Goal: Task Accomplishment & Management: Use online tool/utility

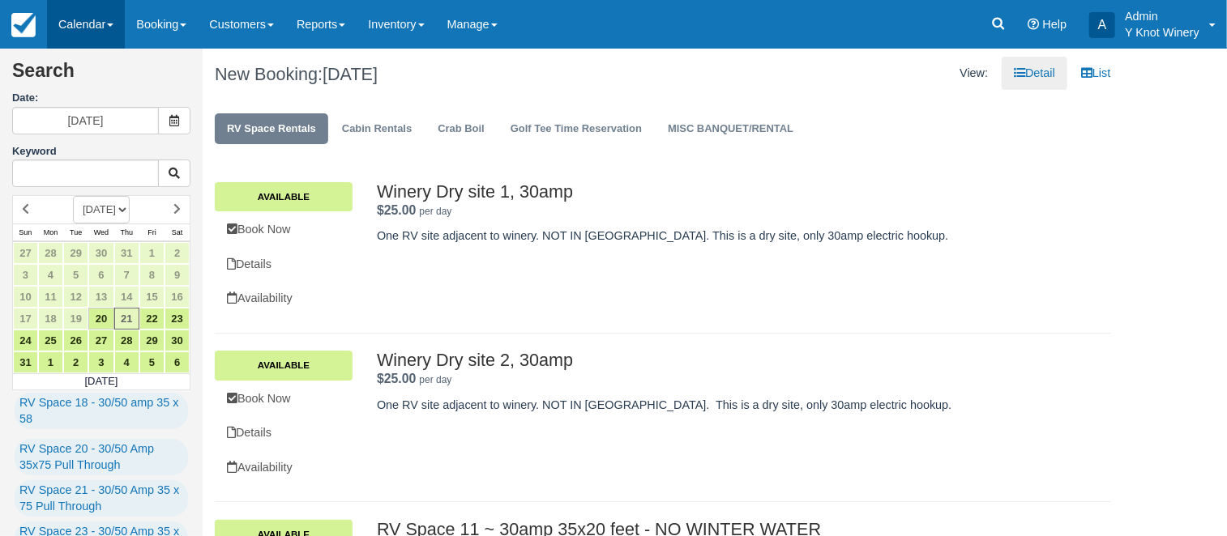
click at [114, 28] on link "Calendar" at bounding box center [86, 24] width 78 height 49
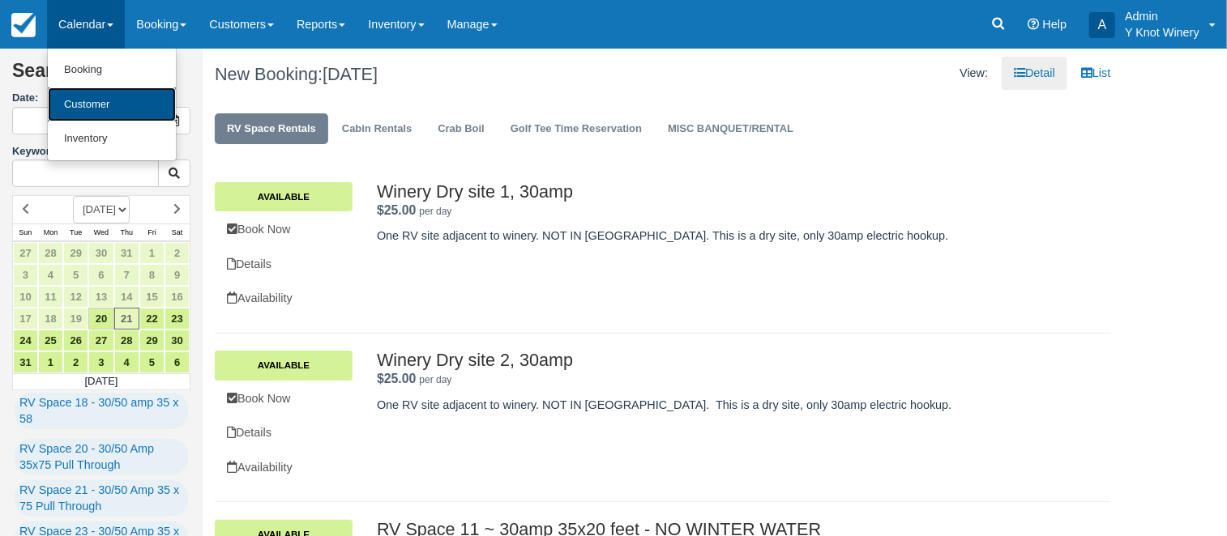
click at [101, 108] on link "Customer" at bounding box center [112, 105] width 128 height 35
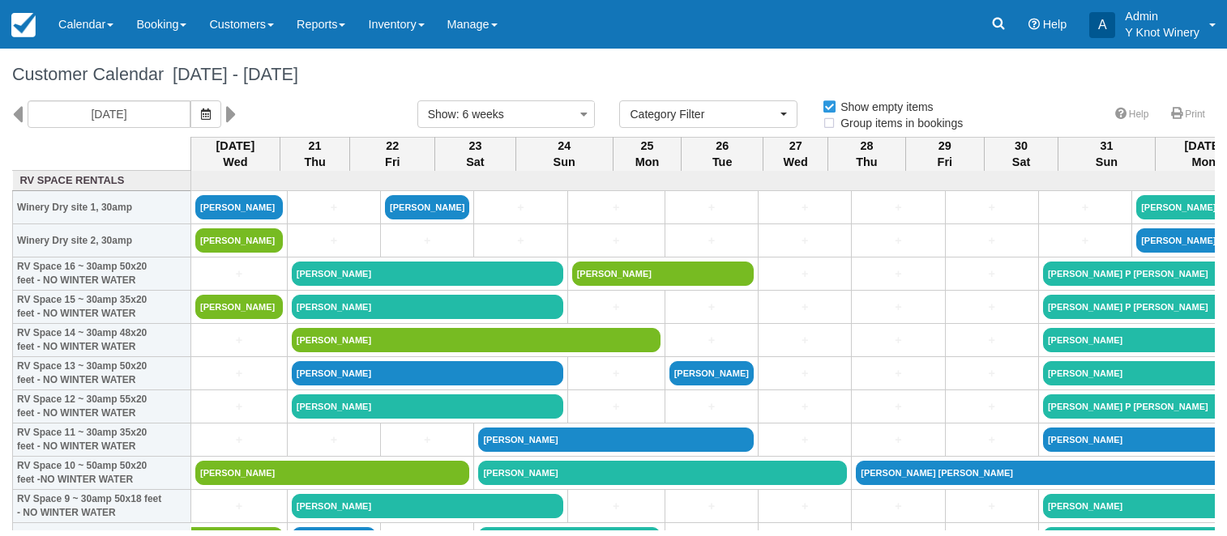
select select
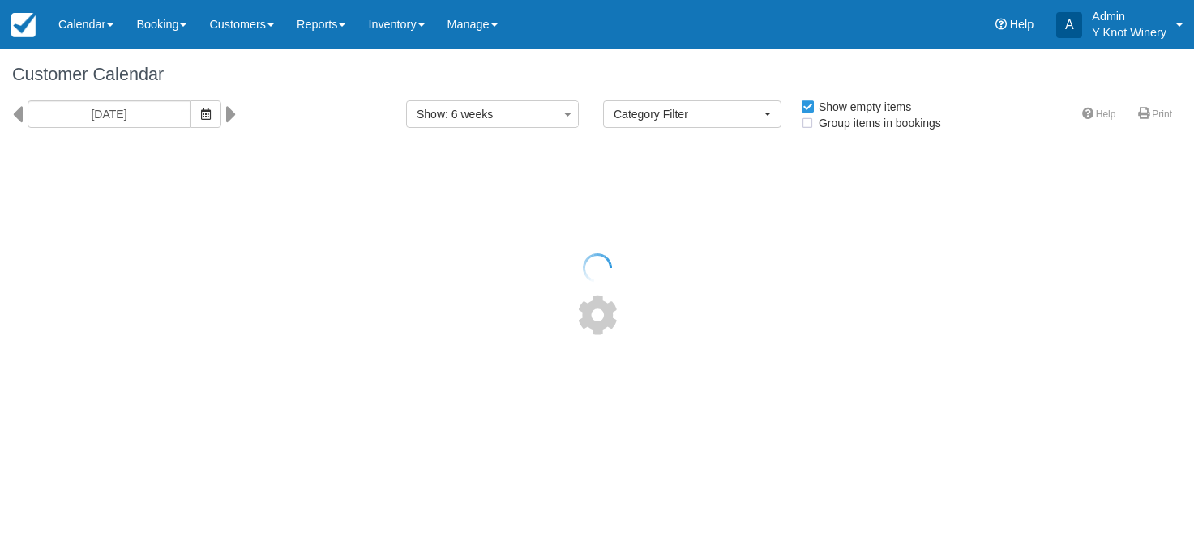
select select
